Goal: Connect with others: Connect with others

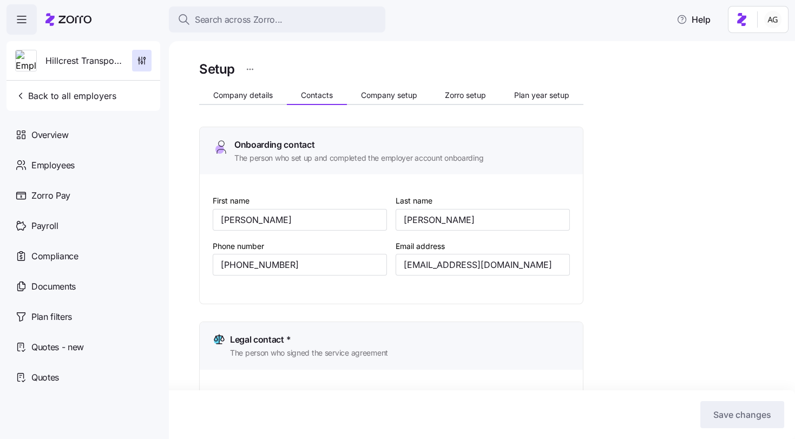
scroll to position [34, 0]
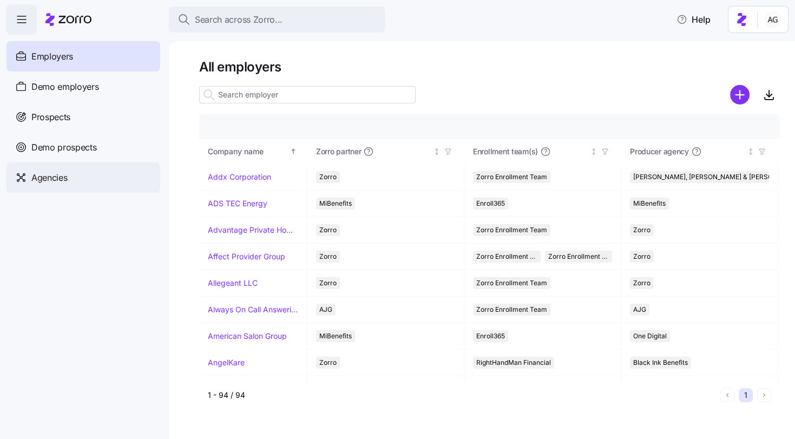
click at [55, 175] on span "Agencies" at bounding box center [49, 178] width 36 height 14
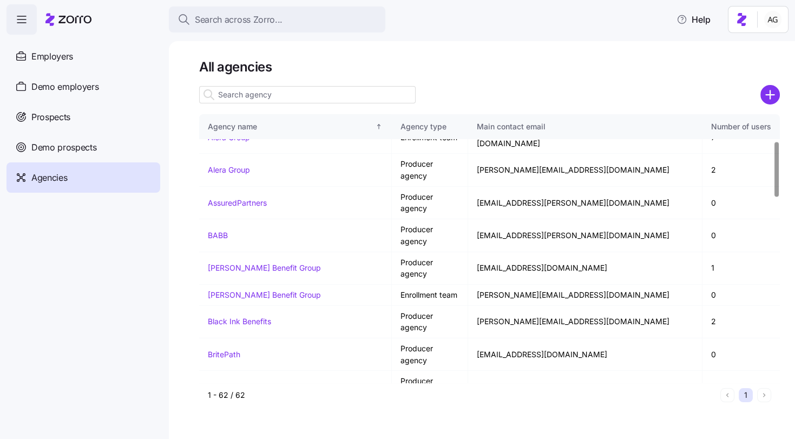
scroll to position [130, 0]
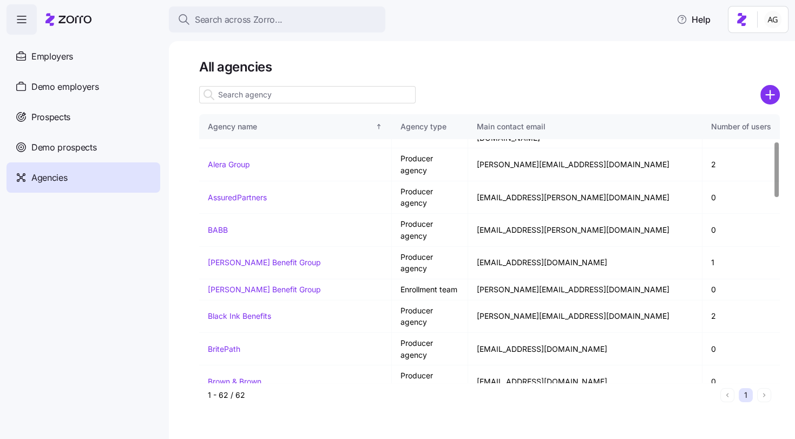
click at [244, 398] on td "BSB Consultants" at bounding box center [295, 414] width 193 height 32
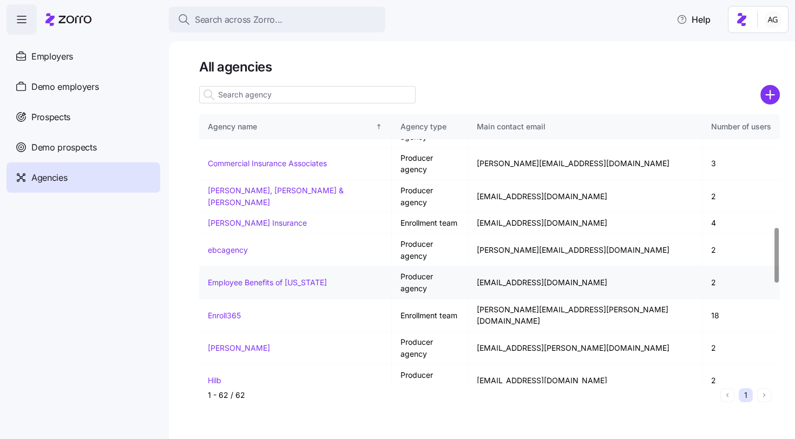
scroll to position [550, 0]
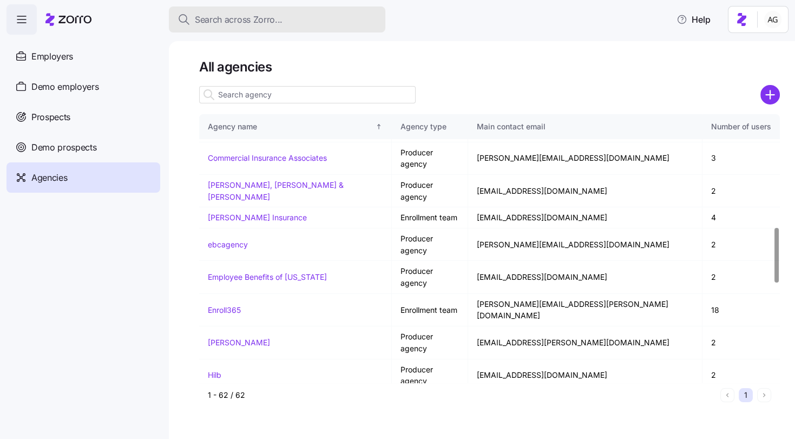
click at [241, 19] on span "Search across Zorro..." at bounding box center [239, 20] width 88 height 14
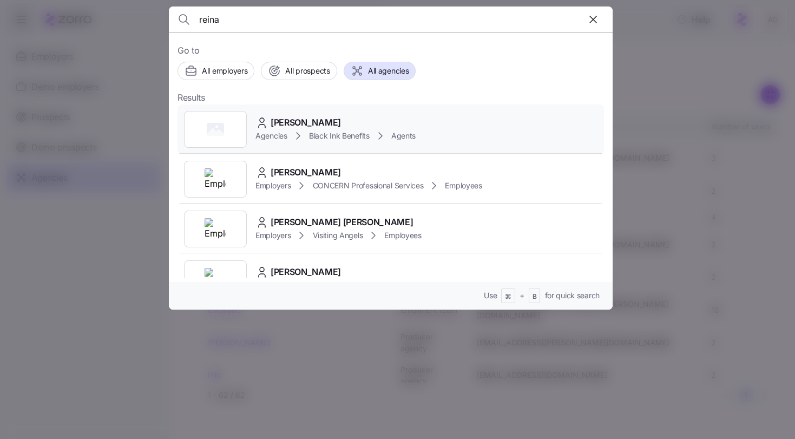
type input "reina"
click at [301, 120] on span "Reina Jensen" at bounding box center [306, 123] width 70 height 14
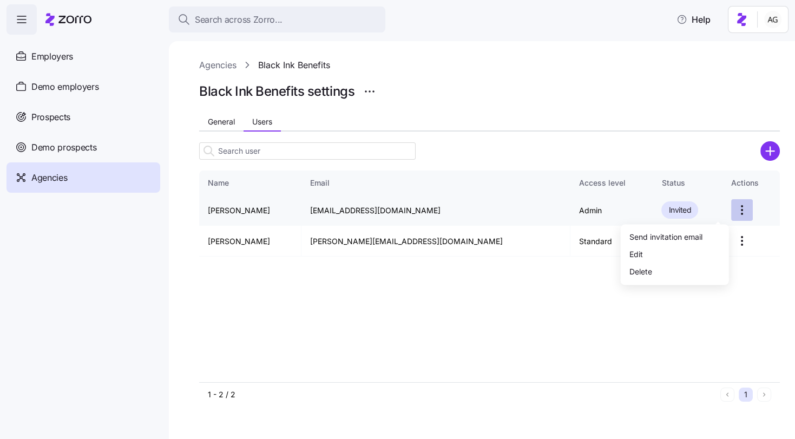
click at [717, 208] on html "Search across Zorro... Help Employers Demo employers Prospects Demo prospects A…" at bounding box center [397, 216] width 795 height 432
click at [686, 234] on div "Send invitation email" at bounding box center [665, 237] width 73 height 12
